Goal: Information Seeking & Learning: Find specific fact

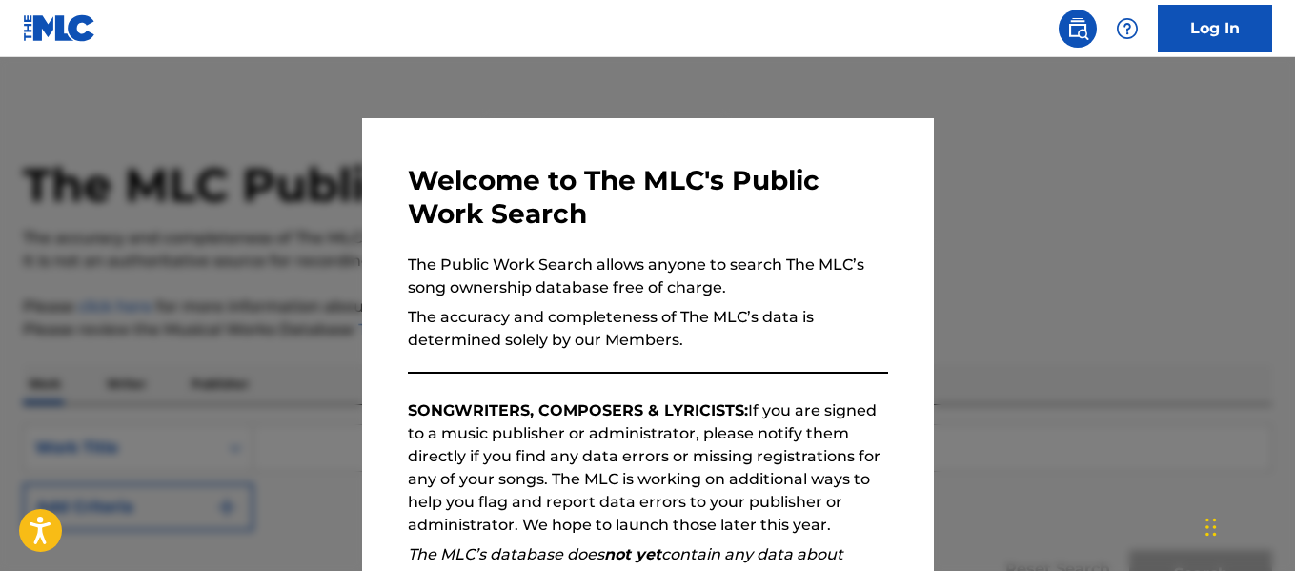
scroll to position [304, 0]
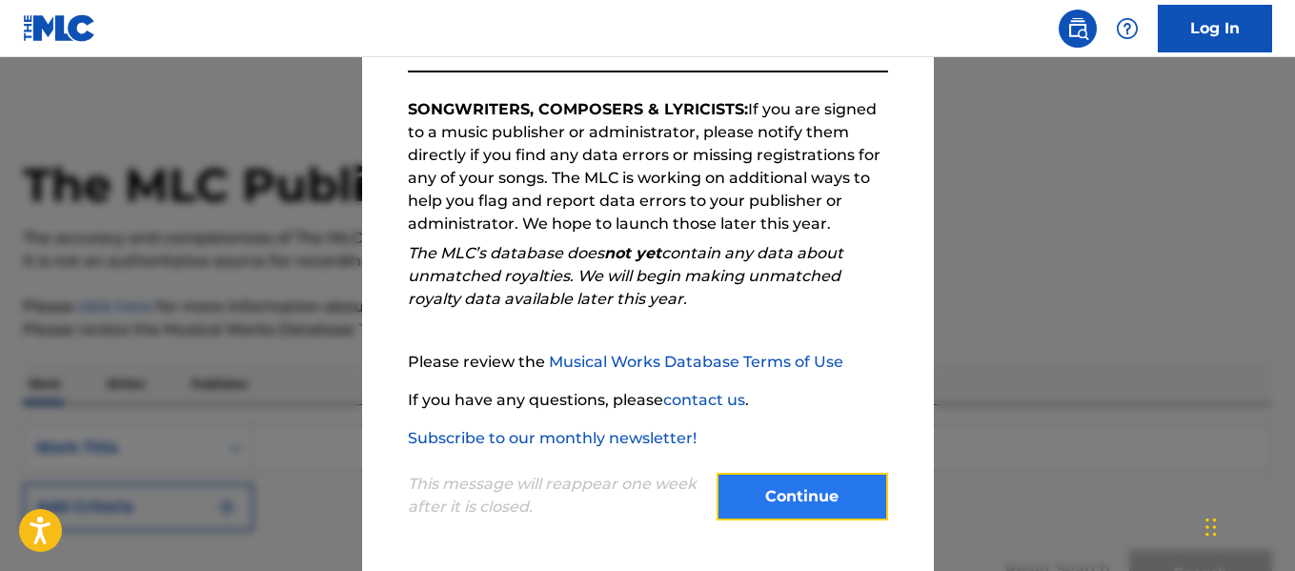
click at [786, 490] on button "Continue" at bounding box center [801, 496] width 171 height 48
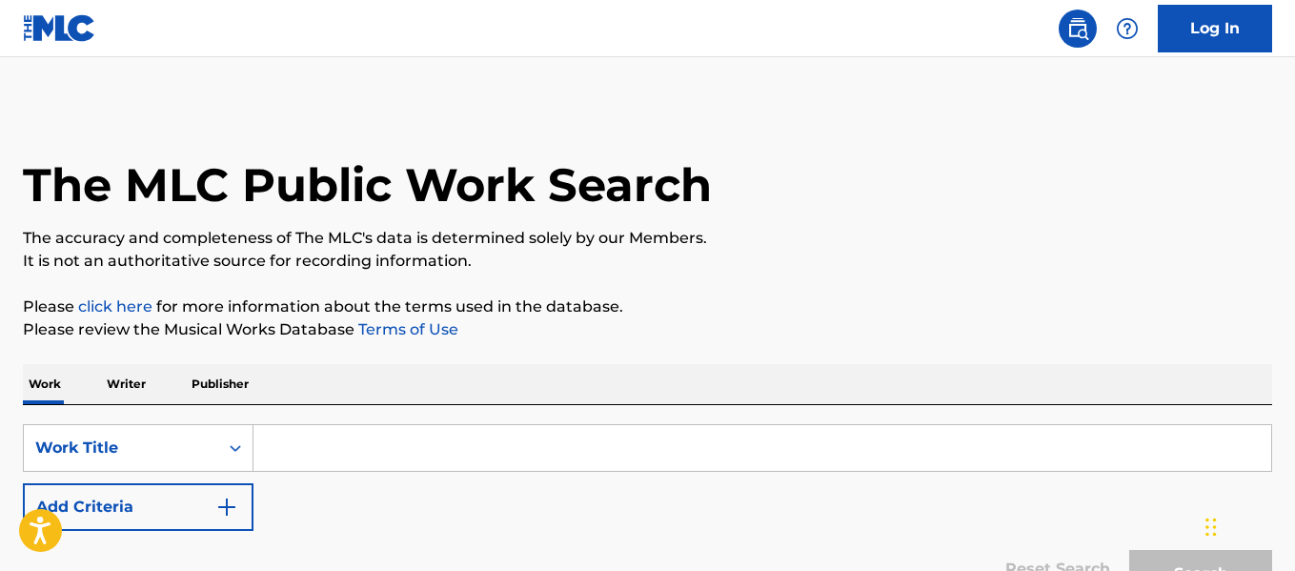
click at [554, 455] on input "Search Form" at bounding box center [761, 448] width 1017 height 46
click at [1129, 550] on button "Search" at bounding box center [1200, 574] width 143 height 48
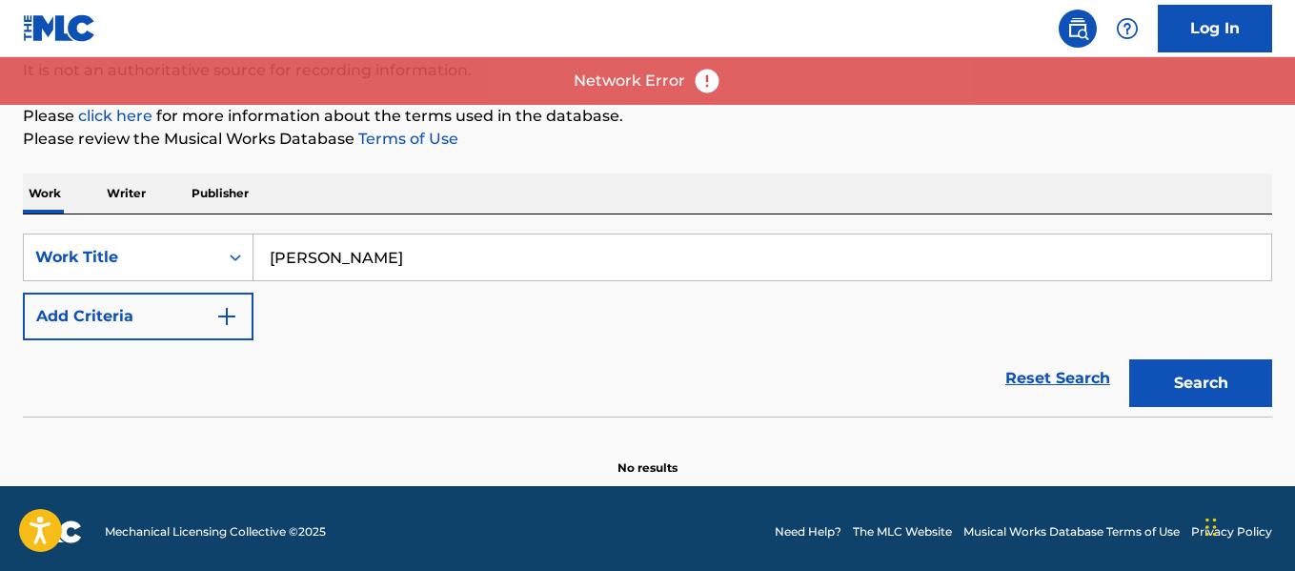
click at [472, 251] on input "[PERSON_NAME]" at bounding box center [761, 257] width 1017 height 46
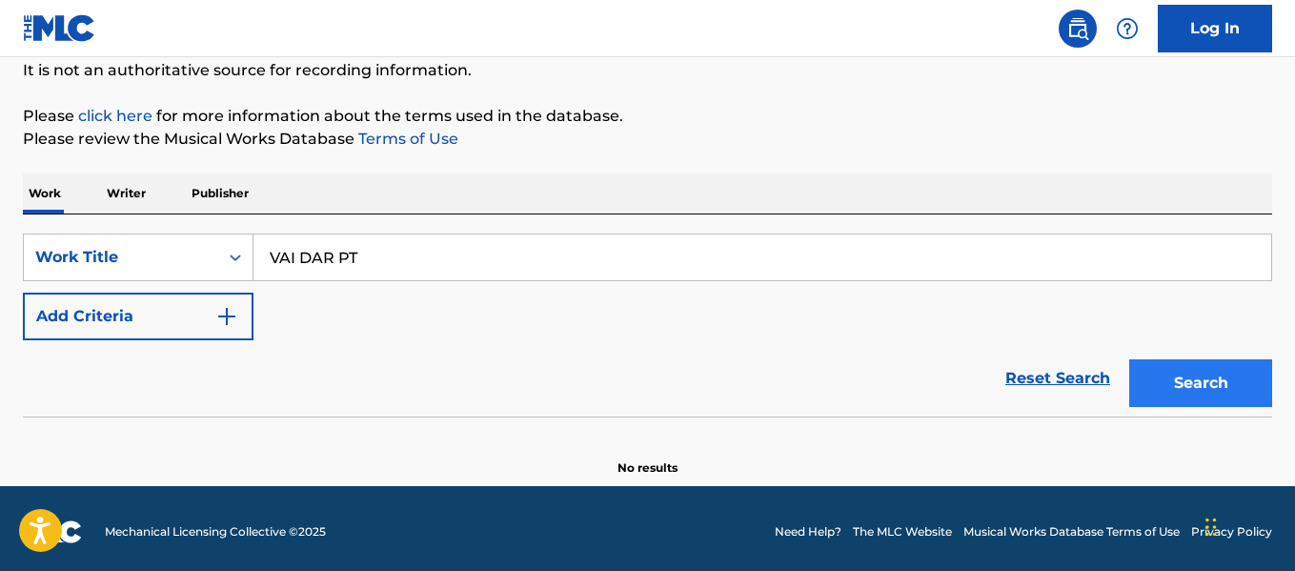
type input "VAI DAR PT"
click at [1250, 384] on button "Search" at bounding box center [1200, 383] width 143 height 48
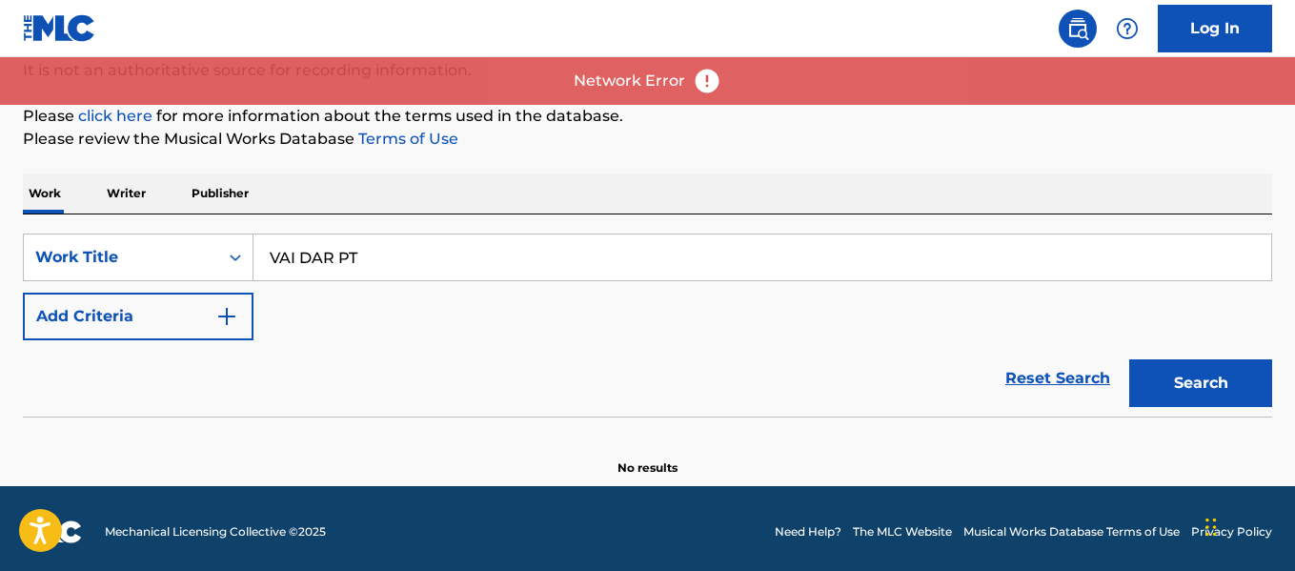
scroll to position [0, 0]
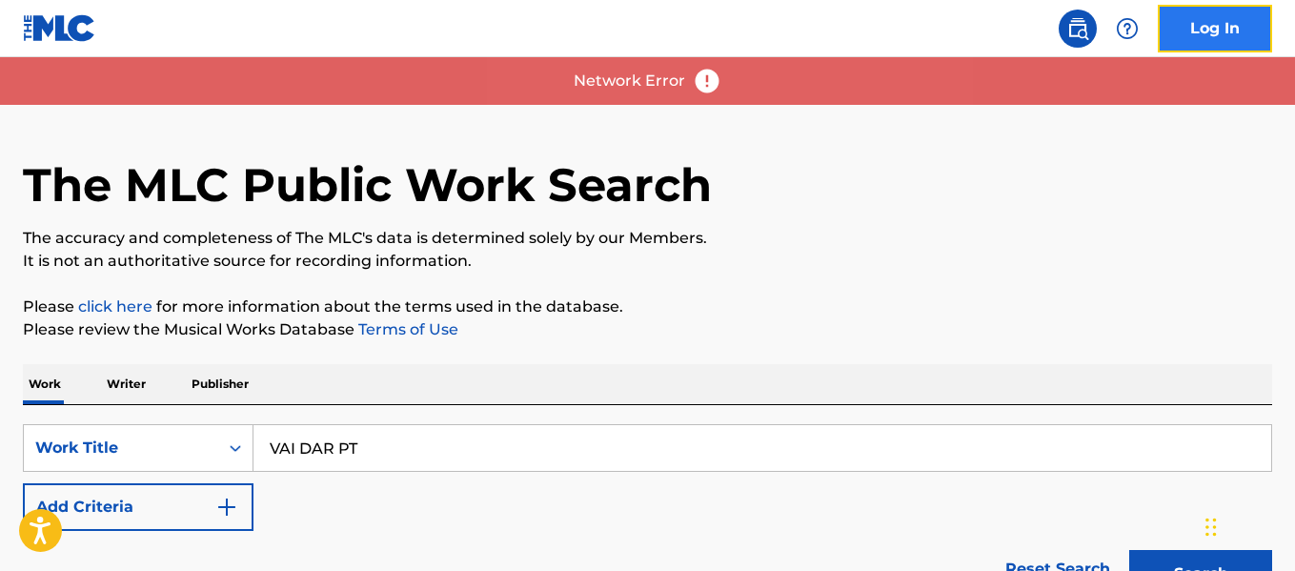
click at [1175, 22] on link "Log In" at bounding box center [1214, 29] width 114 height 48
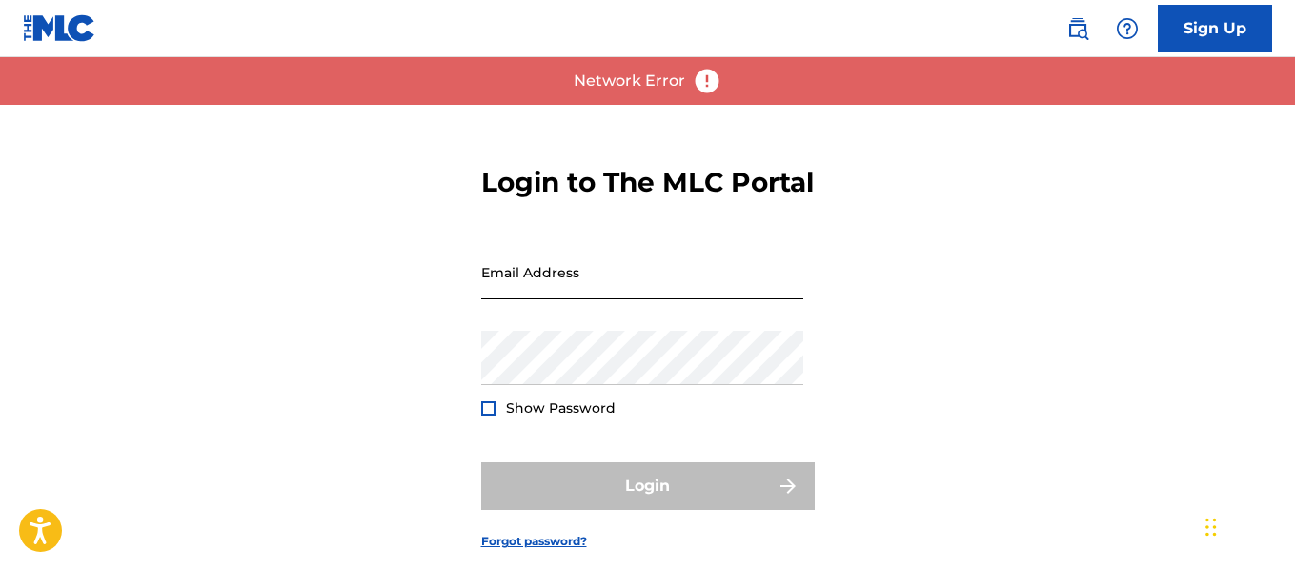
click at [606, 292] on input "Email Address" at bounding box center [642, 272] width 322 height 54
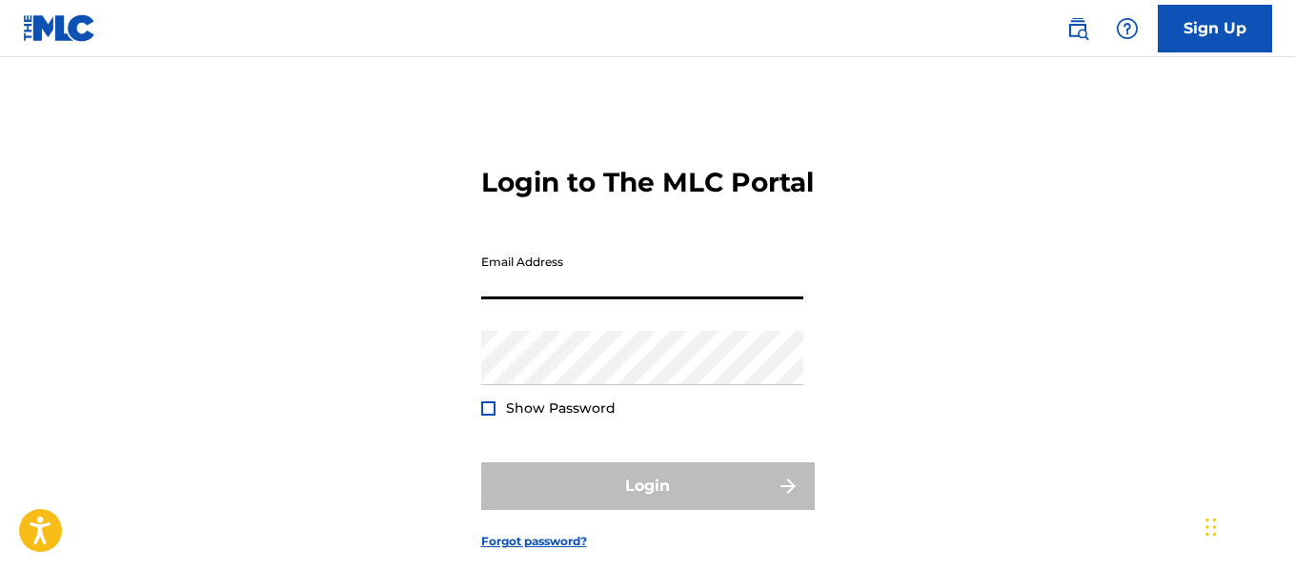
type input "[PERSON_NAME][EMAIL_ADDRESS][PERSON_NAME][DOMAIN_NAME]"
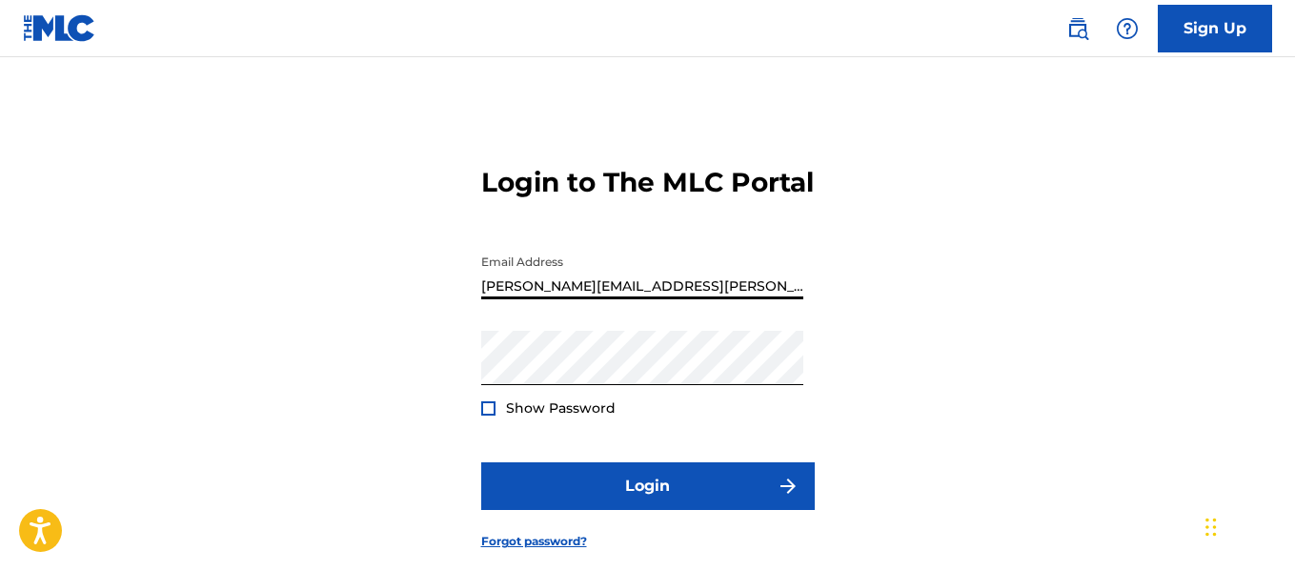
click at [554, 512] on form "Login to The MLC Portal Email Address [PERSON_NAME][EMAIL_ADDRESS][PERSON_NAME]…" at bounding box center [647, 342] width 333 height 475
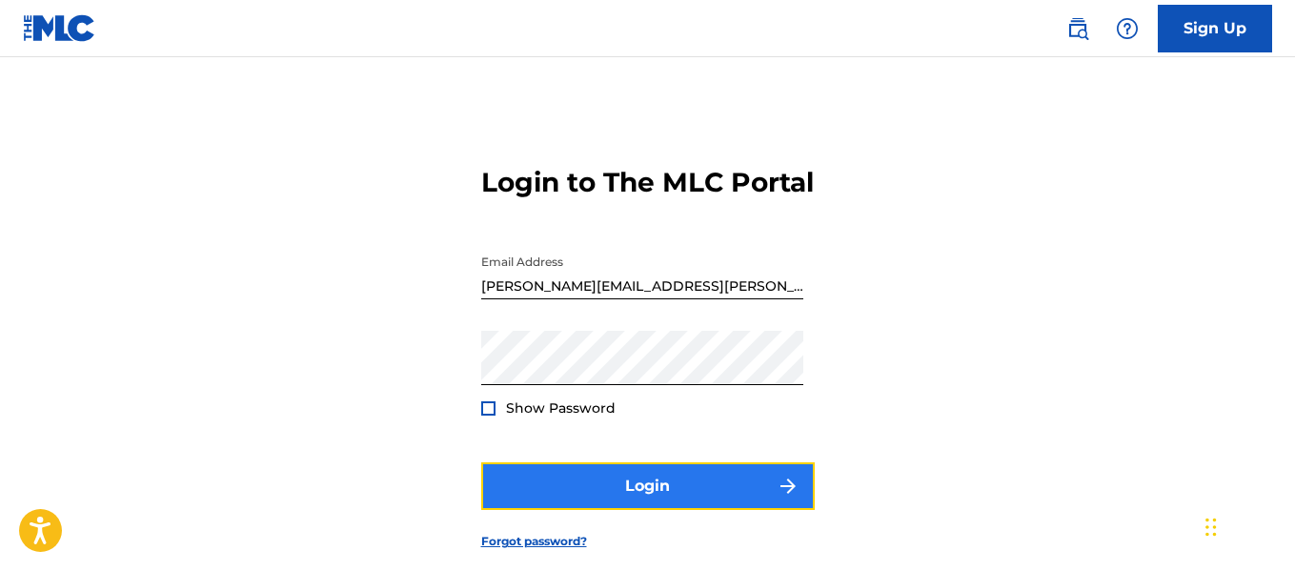
click at [569, 498] on button "Login" at bounding box center [647, 486] width 333 height 48
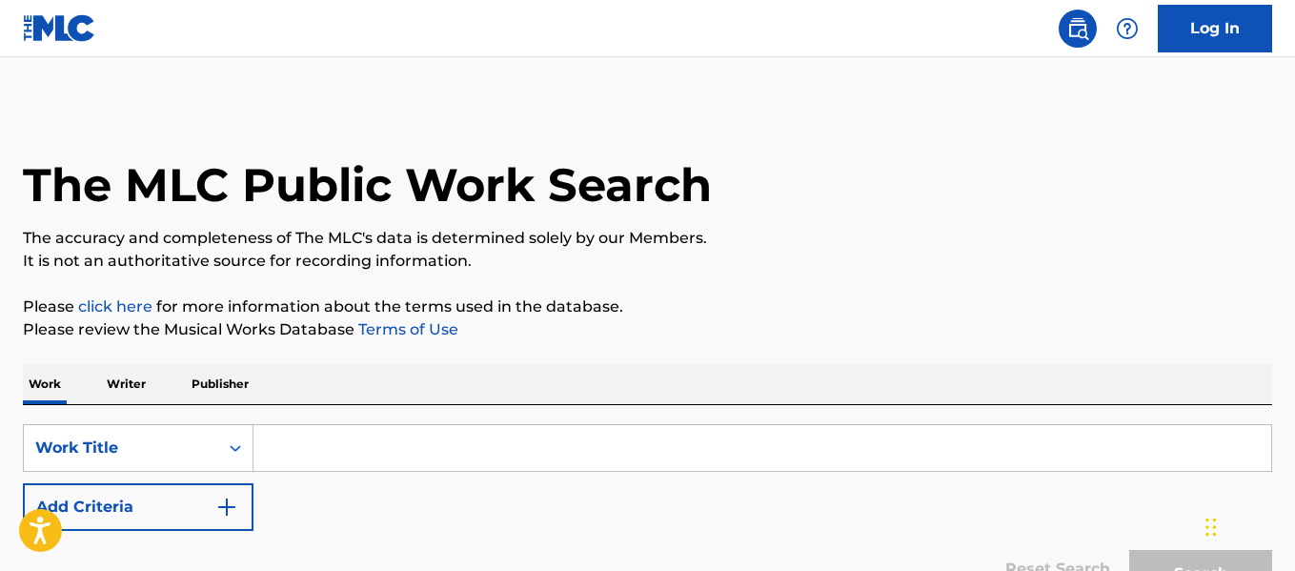
scroll to position [197, 0]
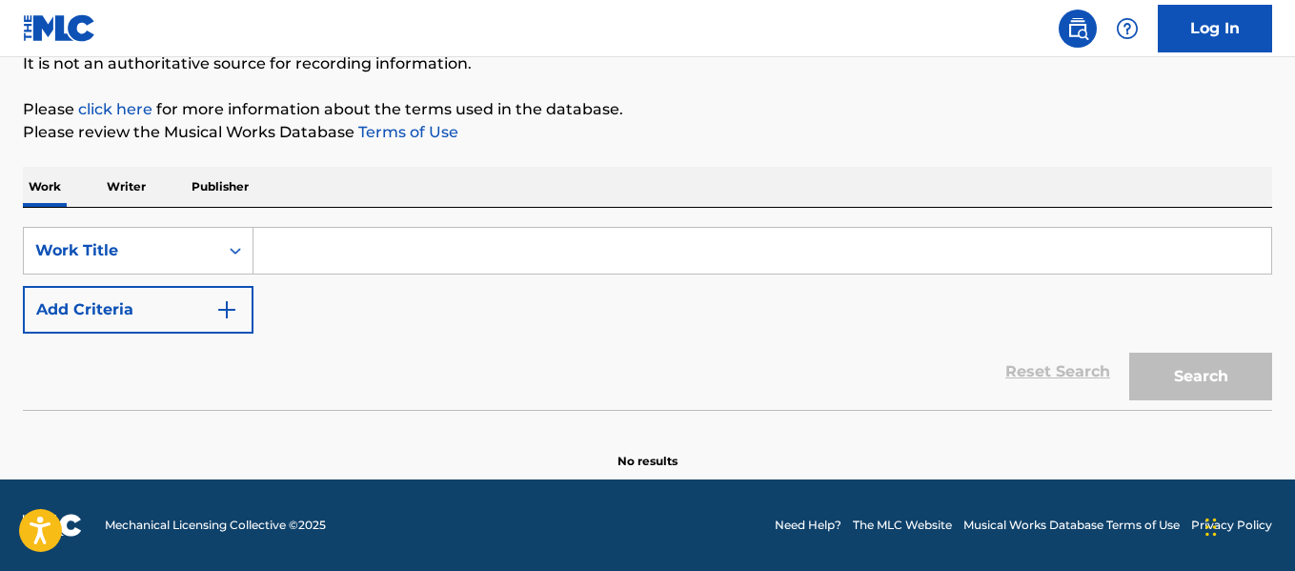
click at [316, 244] on input "Search Form" at bounding box center [761, 251] width 1017 height 46
click at [126, 180] on p "Writer" at bounding box center [126, 187] width 50 height 40
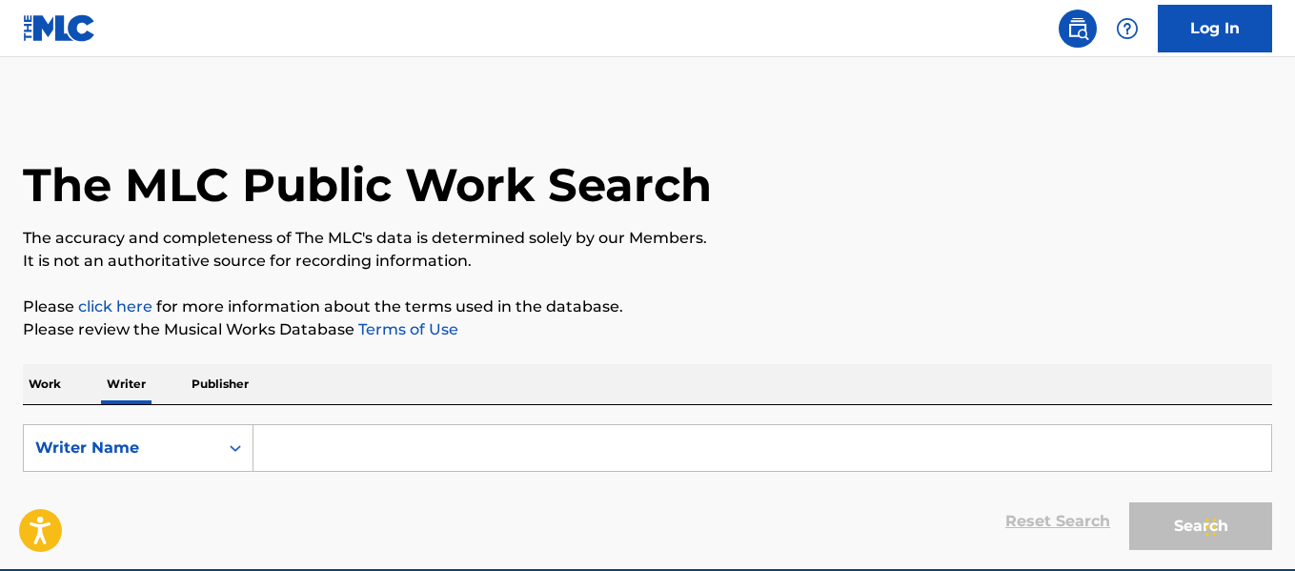
click at [372, 435] on input "Search Form" at bounding box center [761, 448] width 1017 height 46
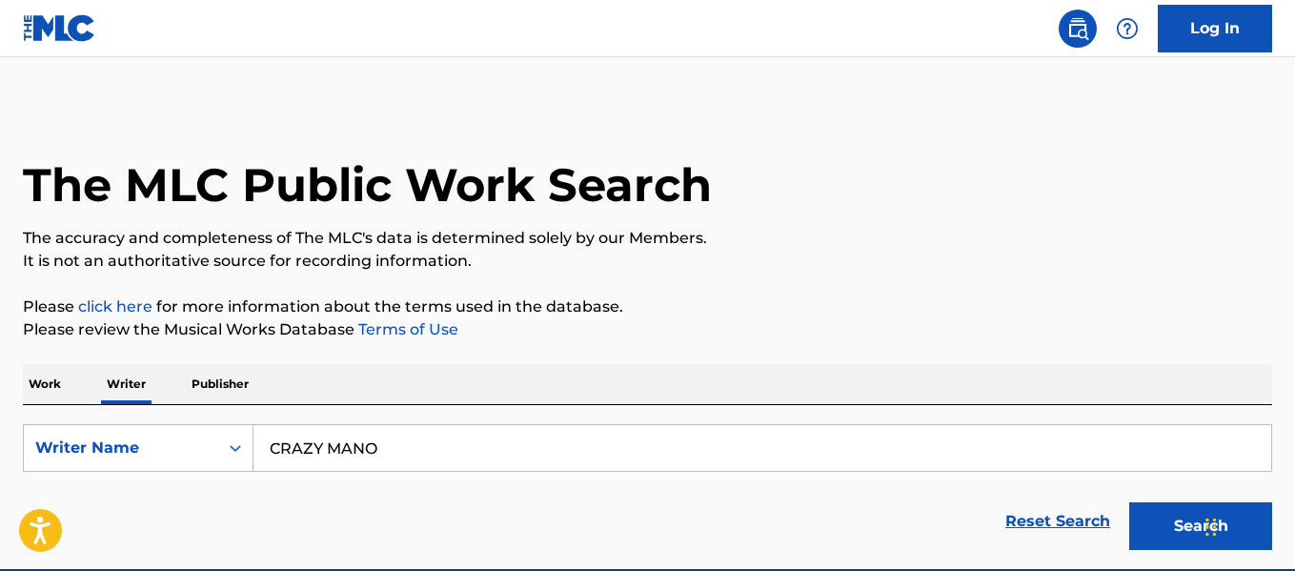
scroll to position [90, 0]
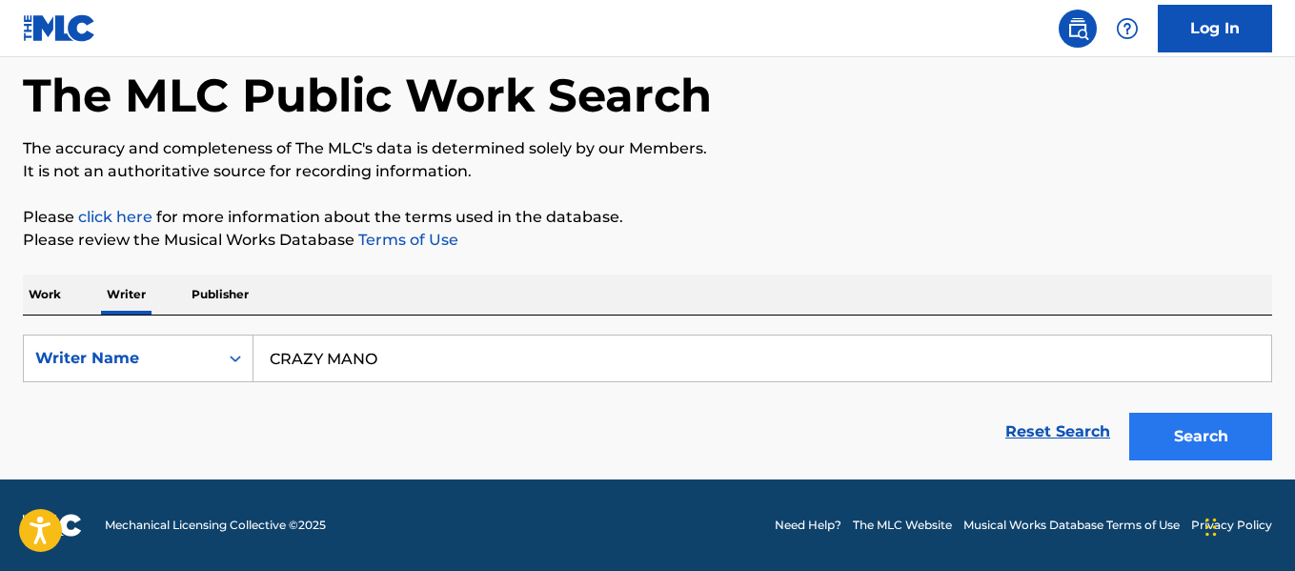
type input "CRAZY MANO"
click at [1212, 446] on button "Search" at bounding box center [1200, 436] width 143 height 48
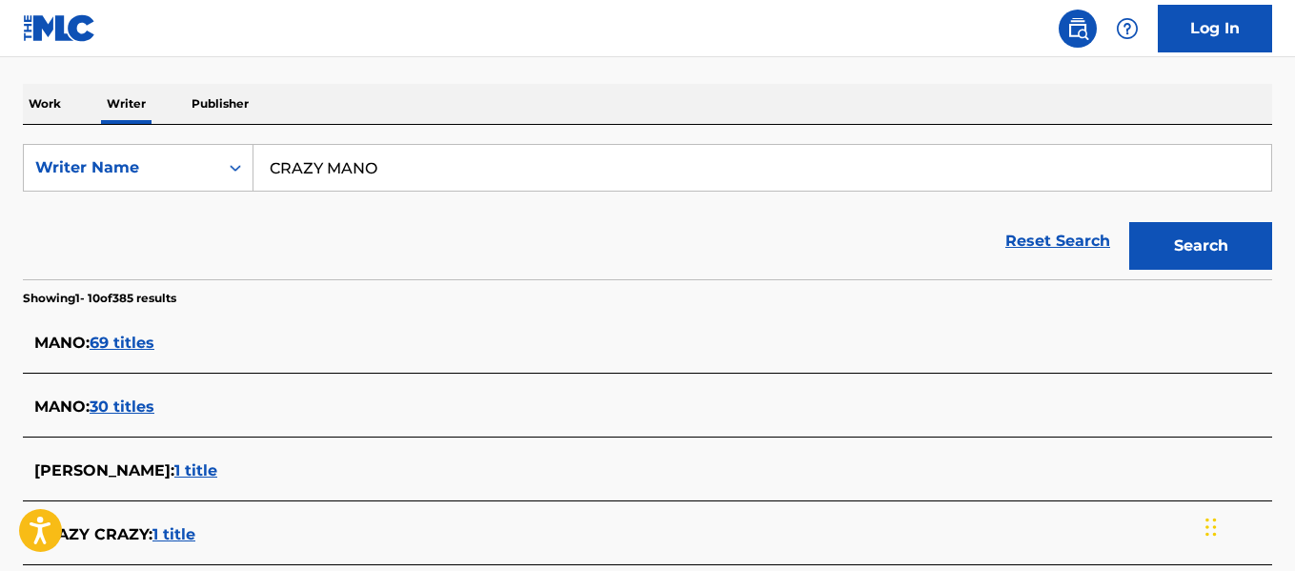
scroll to position [661, 0]
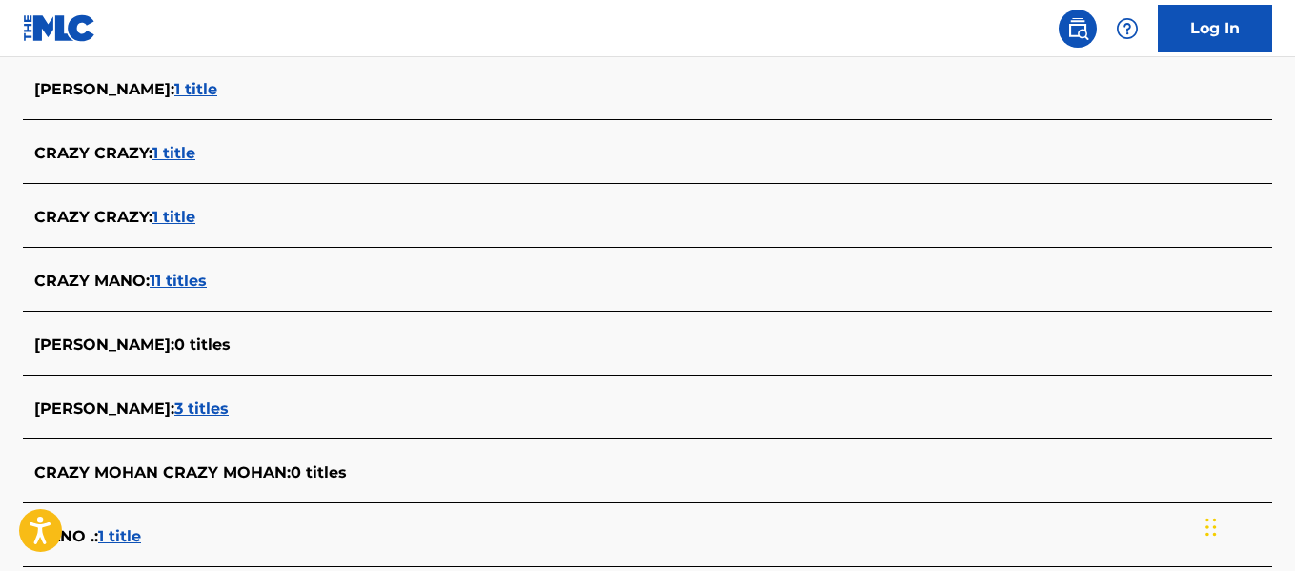
drag, startPoint x: 180, startPoint y: 280, endPoint x: 162, endPoint y: 276, distance: 18.5
click at [162, 276] on span "11 titles" at bounding box center [178, 280] width 57 height 18
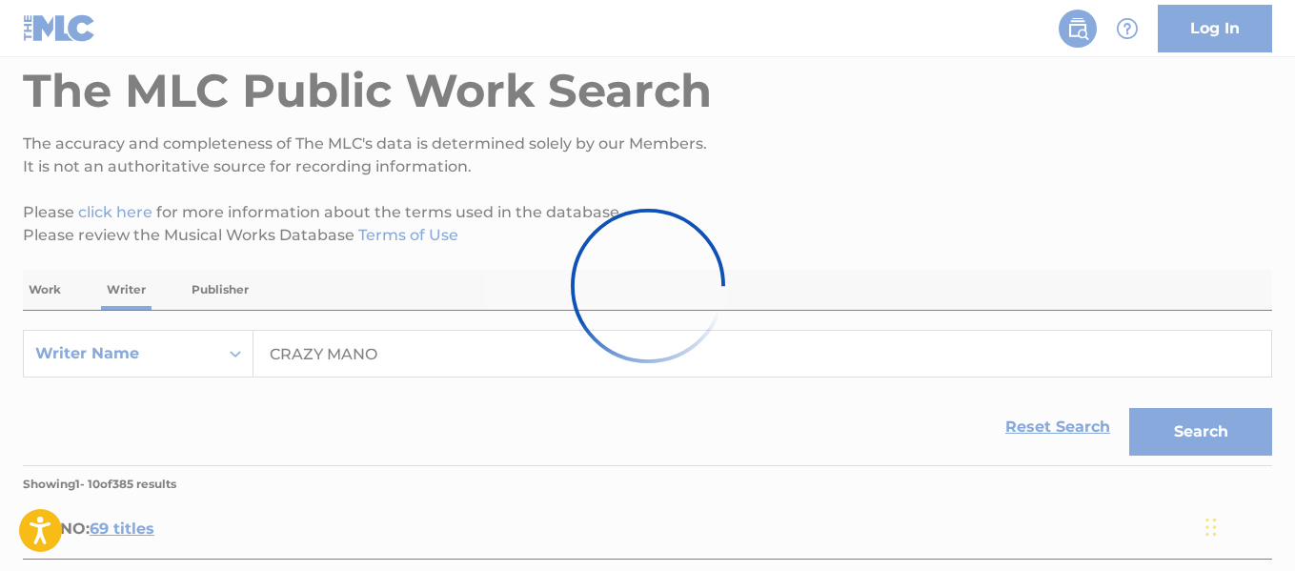
scroll to position [0, 0]
